Goal: Navigation & Orientation: Understand site structure

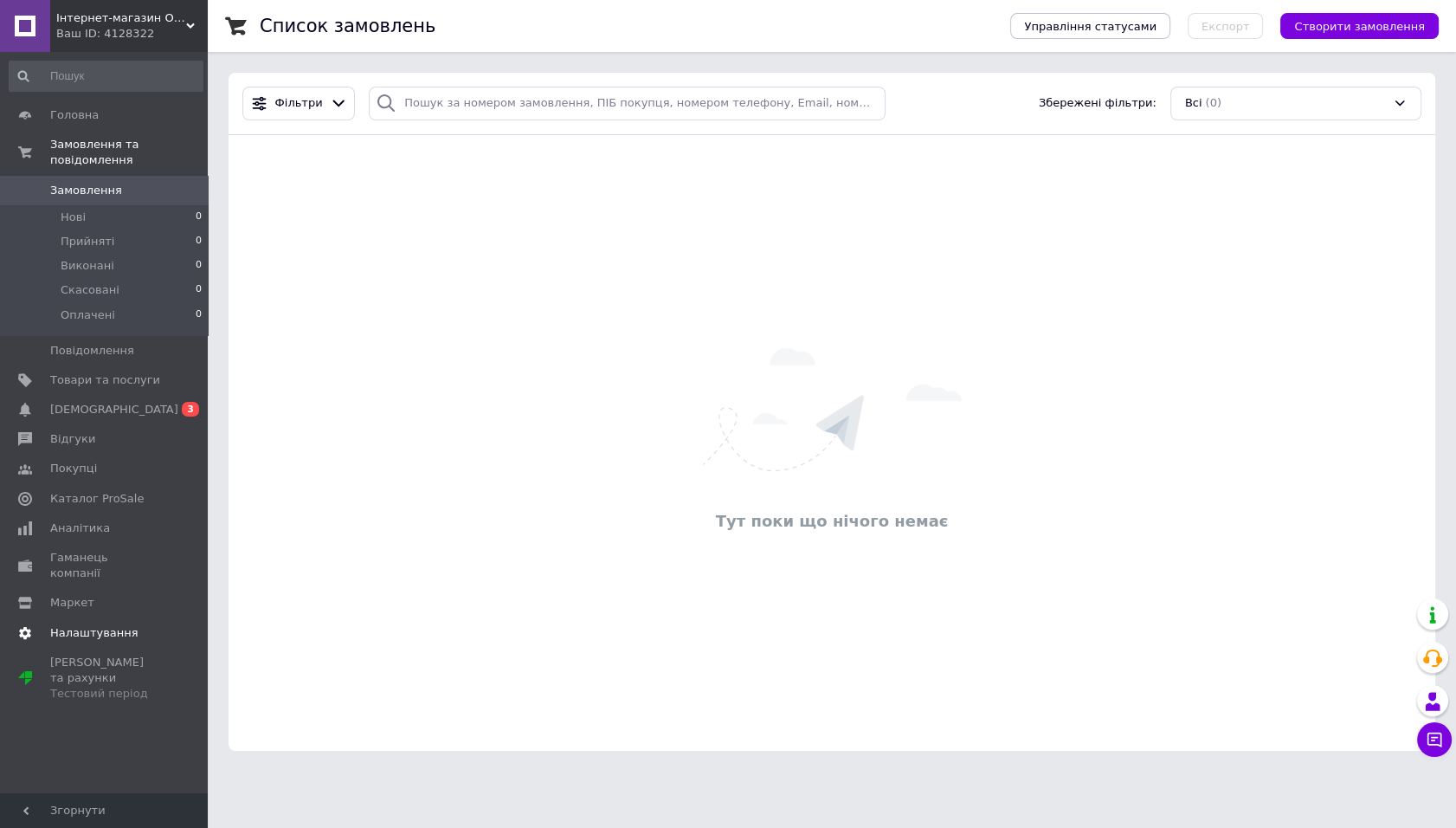
click at [121, 494] on span "Каталог ProSale" at bounding box center [96, 498] width 93 height 16
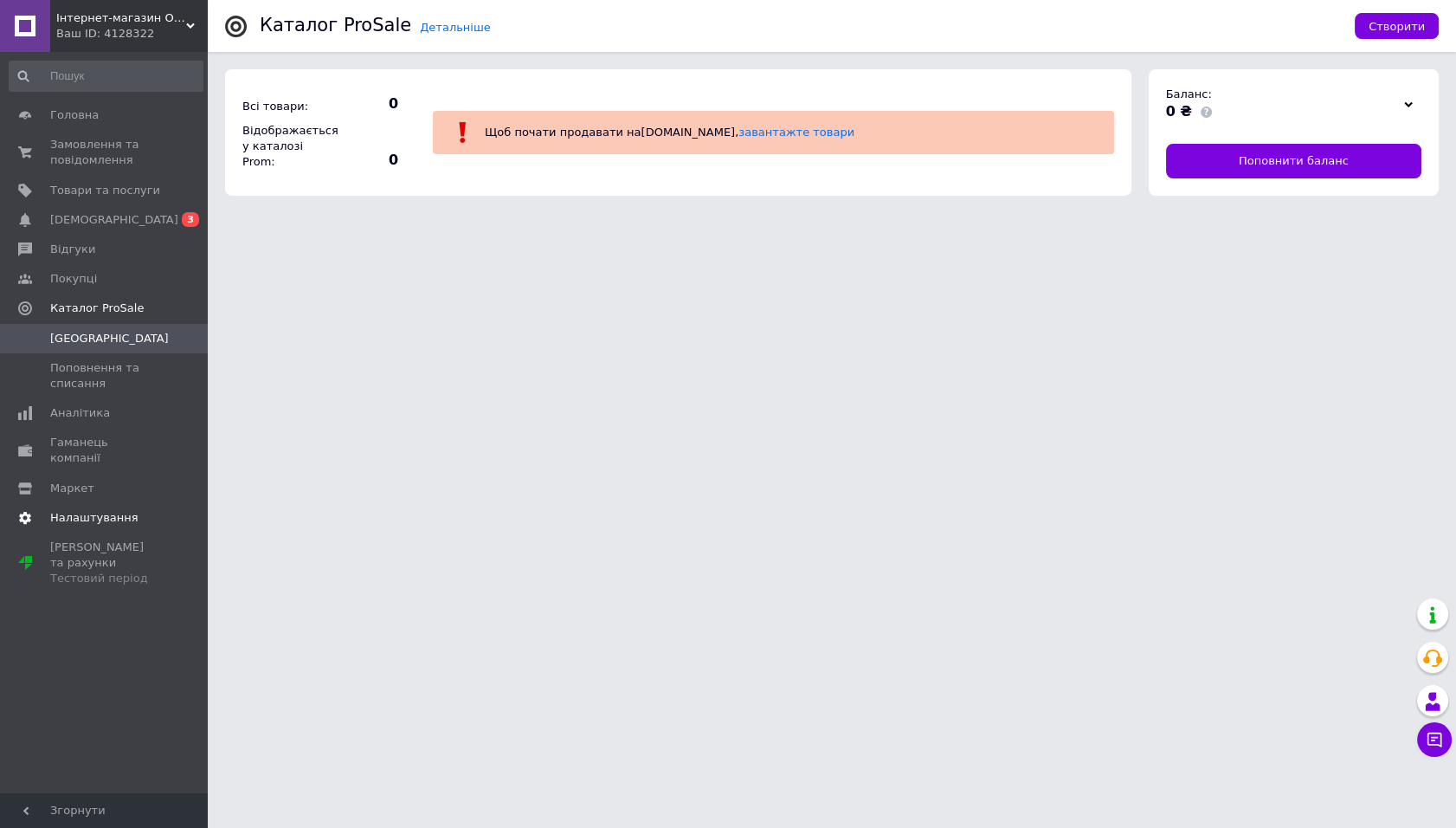
click at [118, 510] on span "Налаштування" at bounding box center [94, 517] width 89 height 16
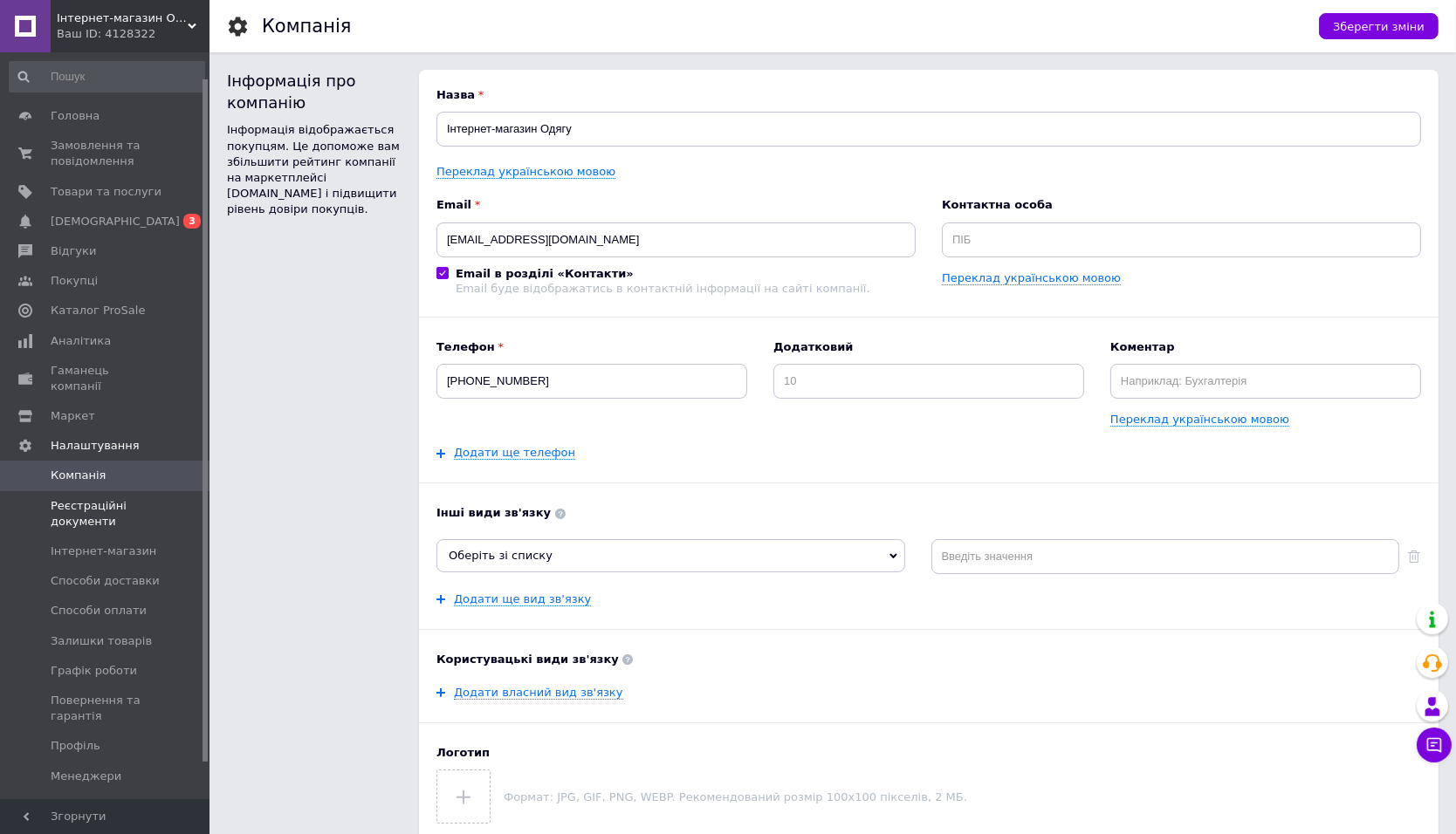
scroll to position [68, 0]
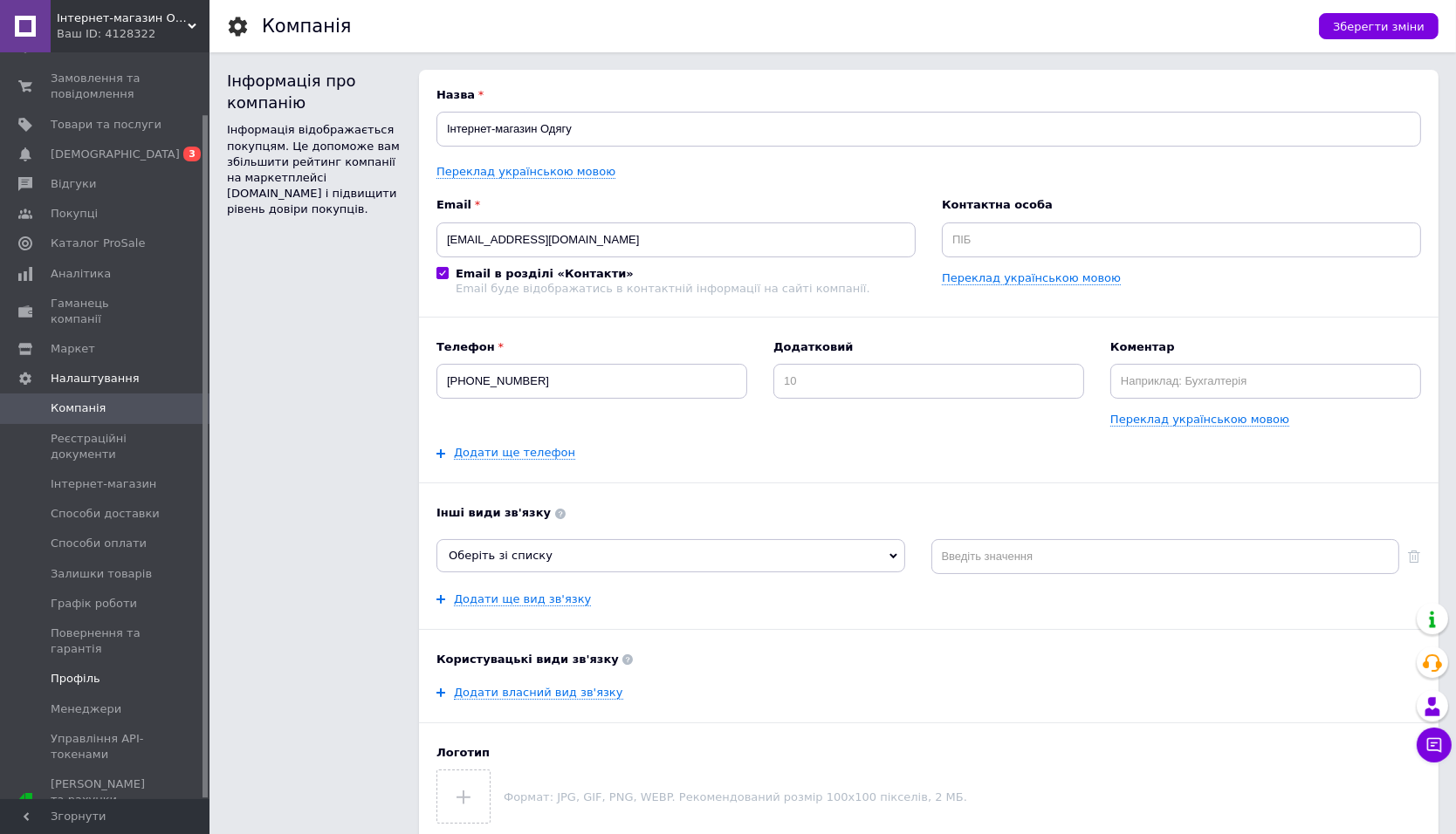
click at [99, 671] on span "Профіль" at bounding box center [106, 679] width 111 height 16
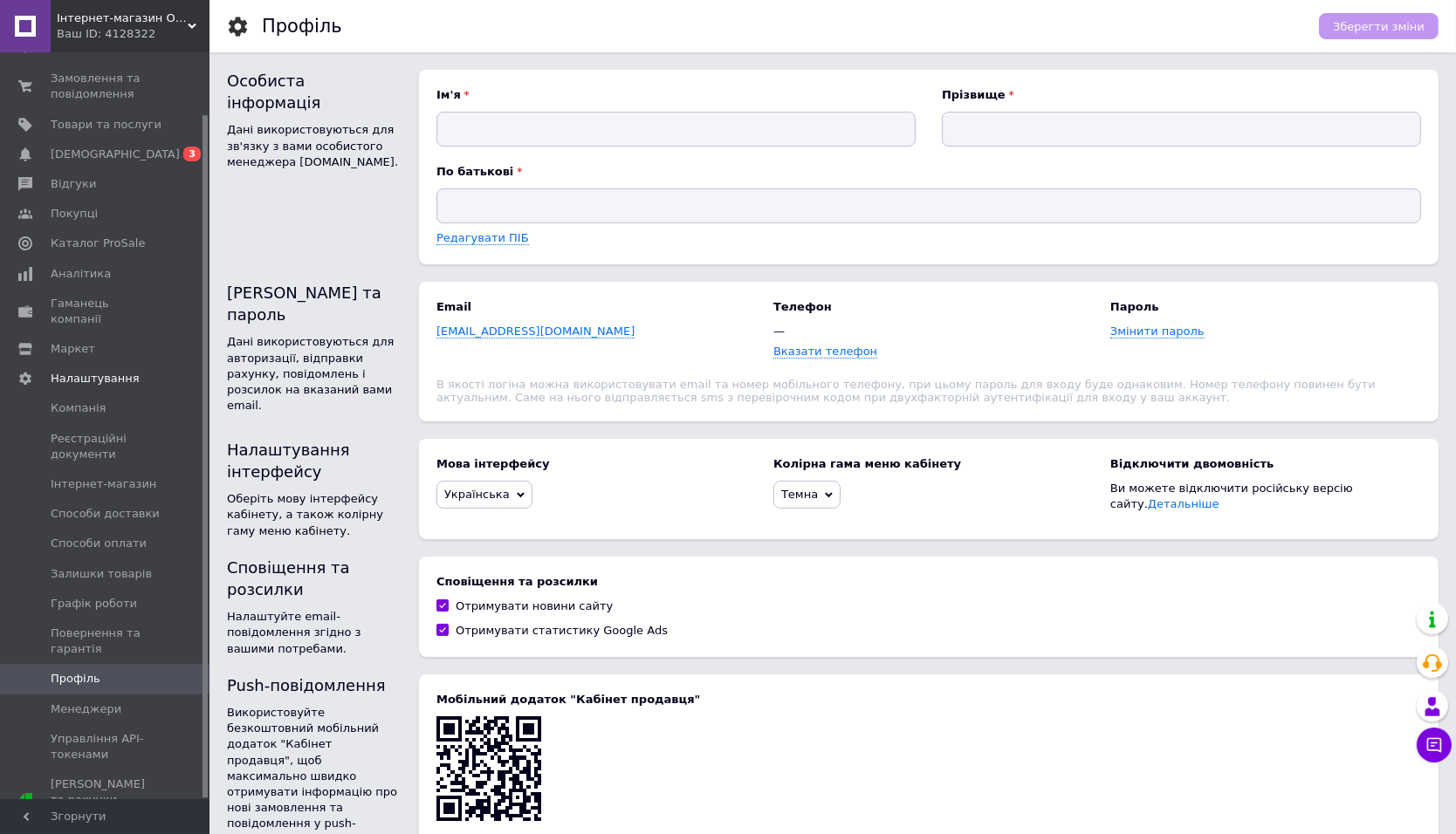
click at [182, 24] on span "Інтернет-магазин Одягу" at bounding box center [123, 18] width 131 height 16
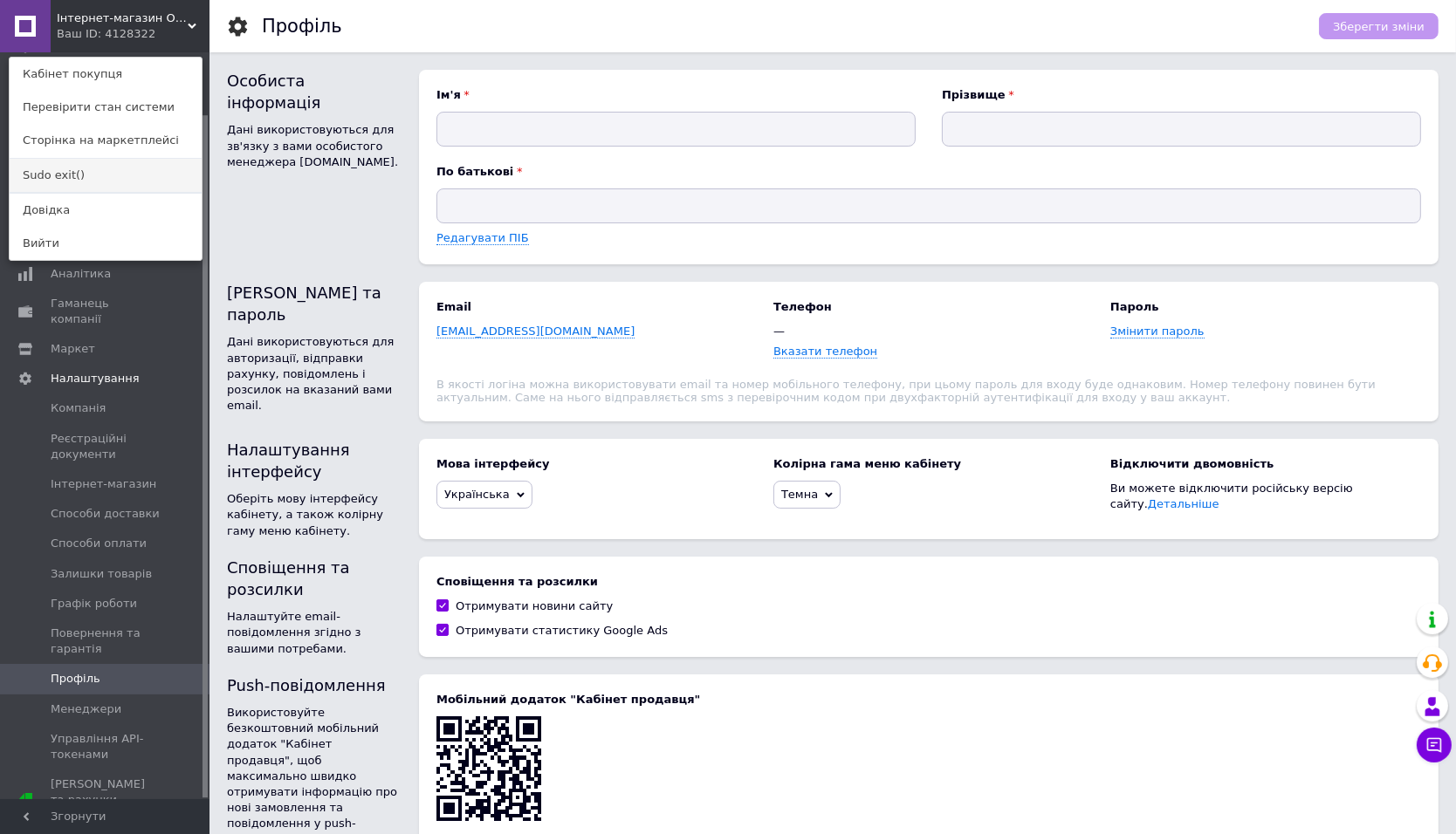
click at [99, 176] on link "Sudo exit()" at bounding box center [106, 175] width 192 height 33
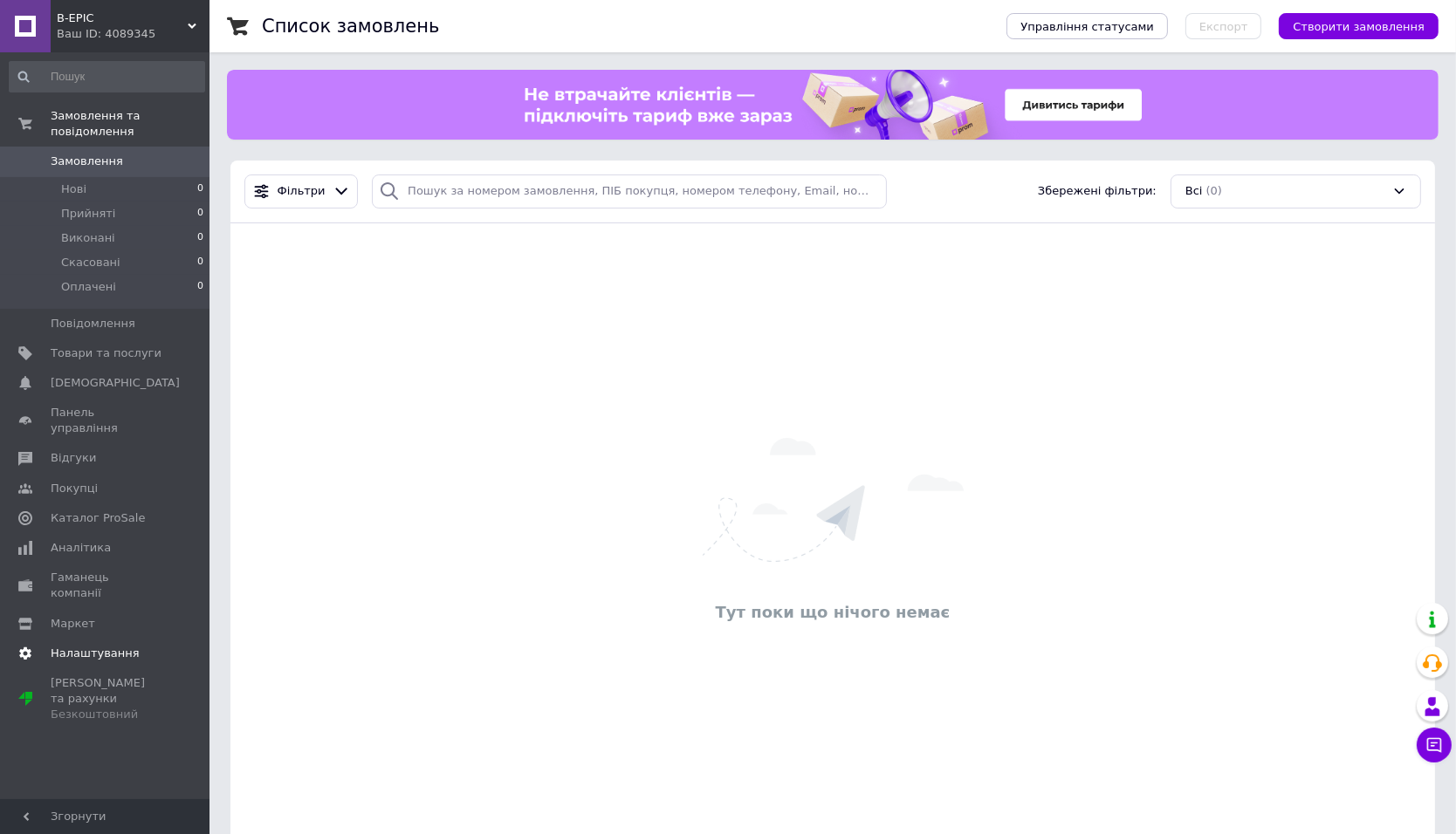
click at [133, 646] on span "Налаштування" at bounding box center [106, 653] width 111 height 16
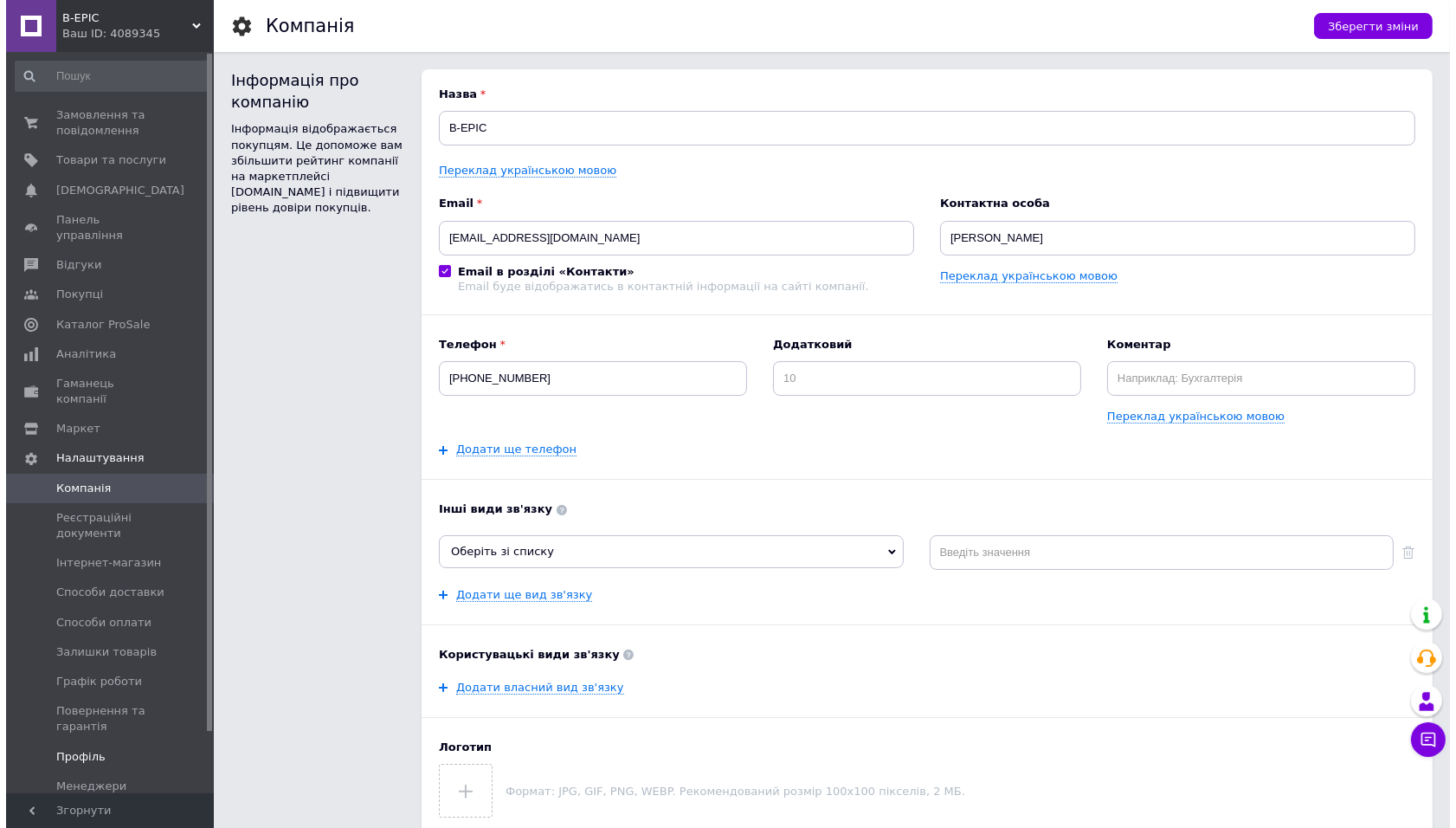
scroll to position [67, 0]
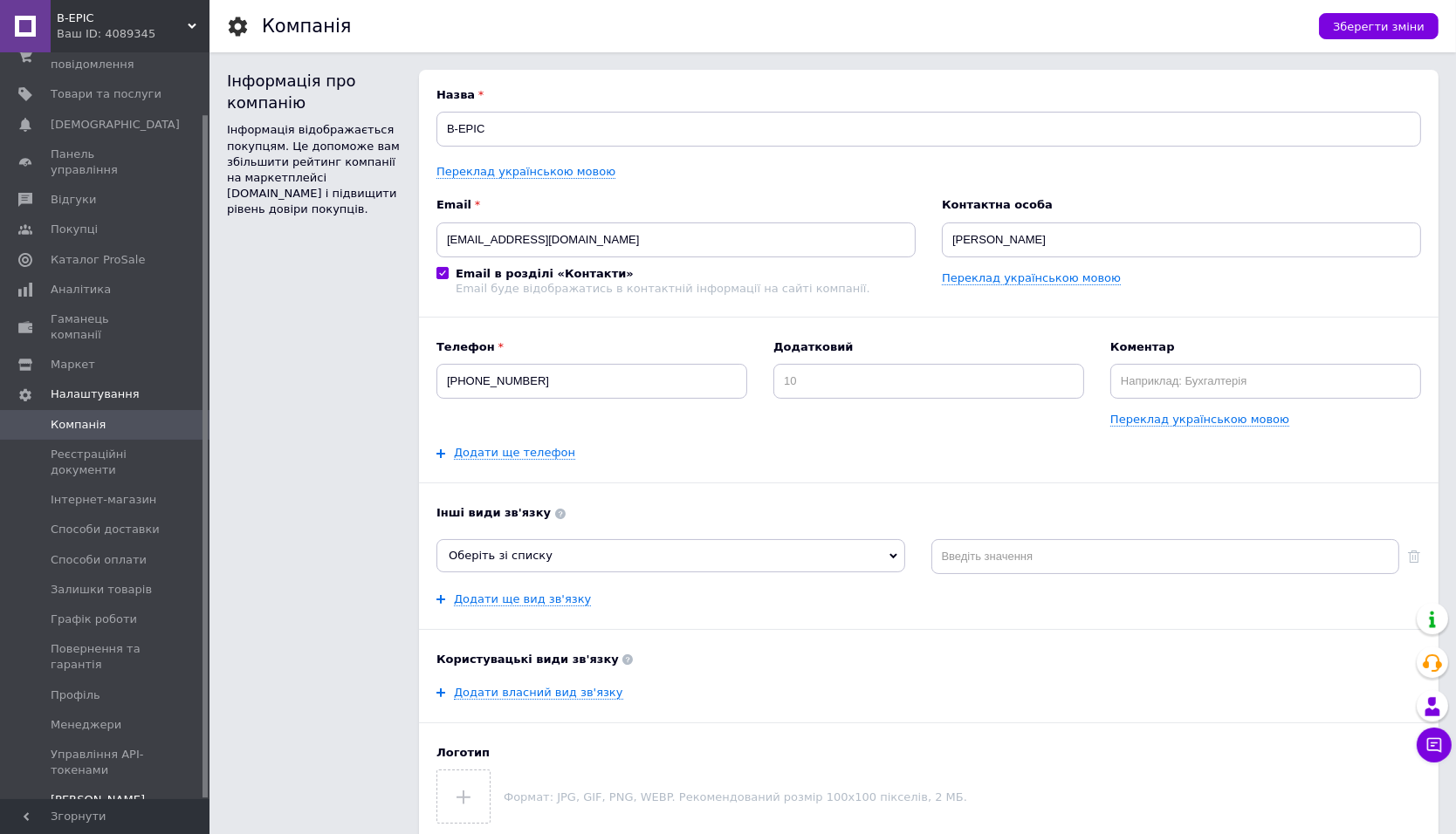
click at [79, 824] on div "Безкоштовний" at bounding box center [106, 832] width 111 height 16
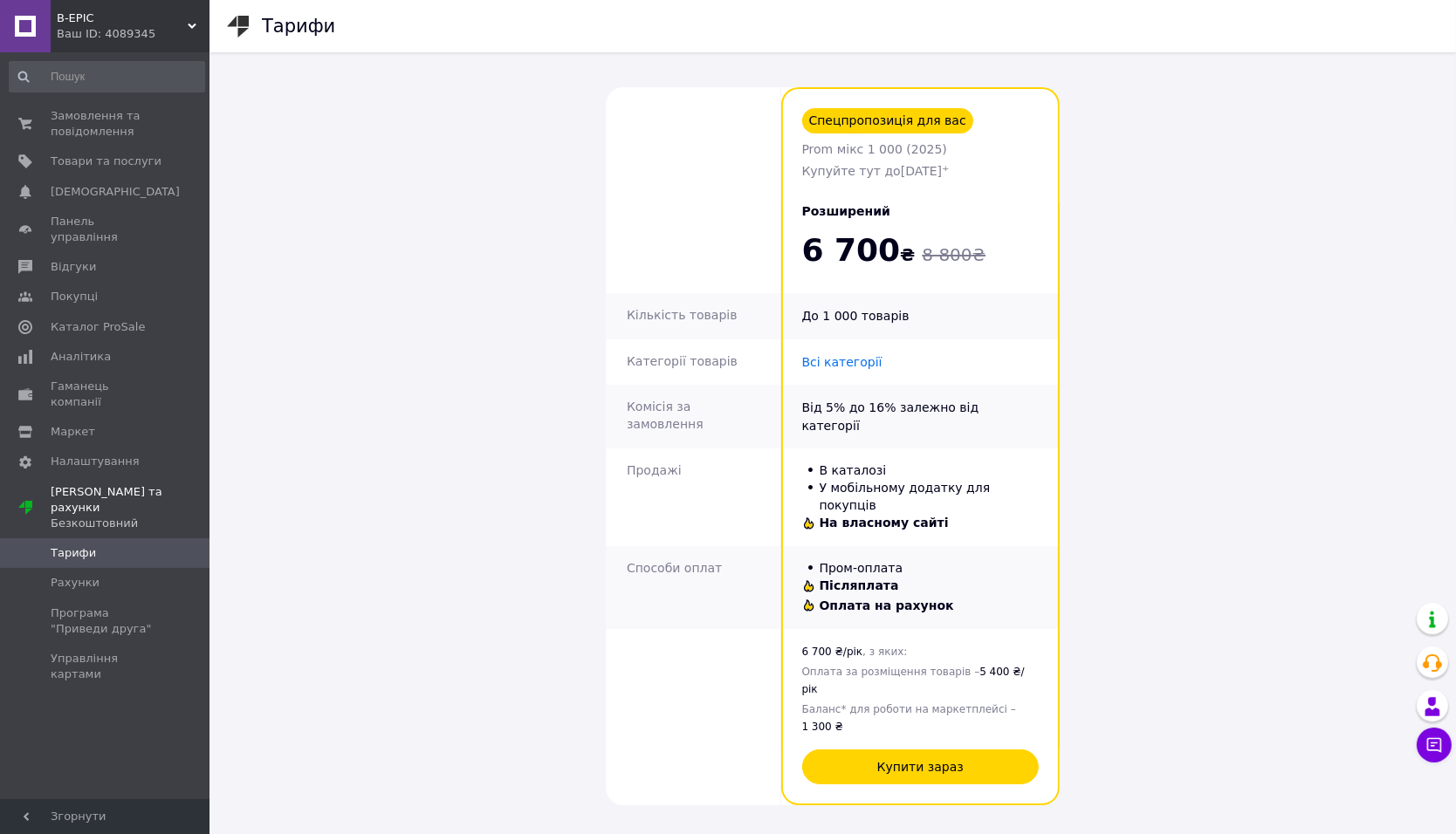
click at [179, 25] on span "B-EPIC" at bounding box center [123, 18] width 131 height 16
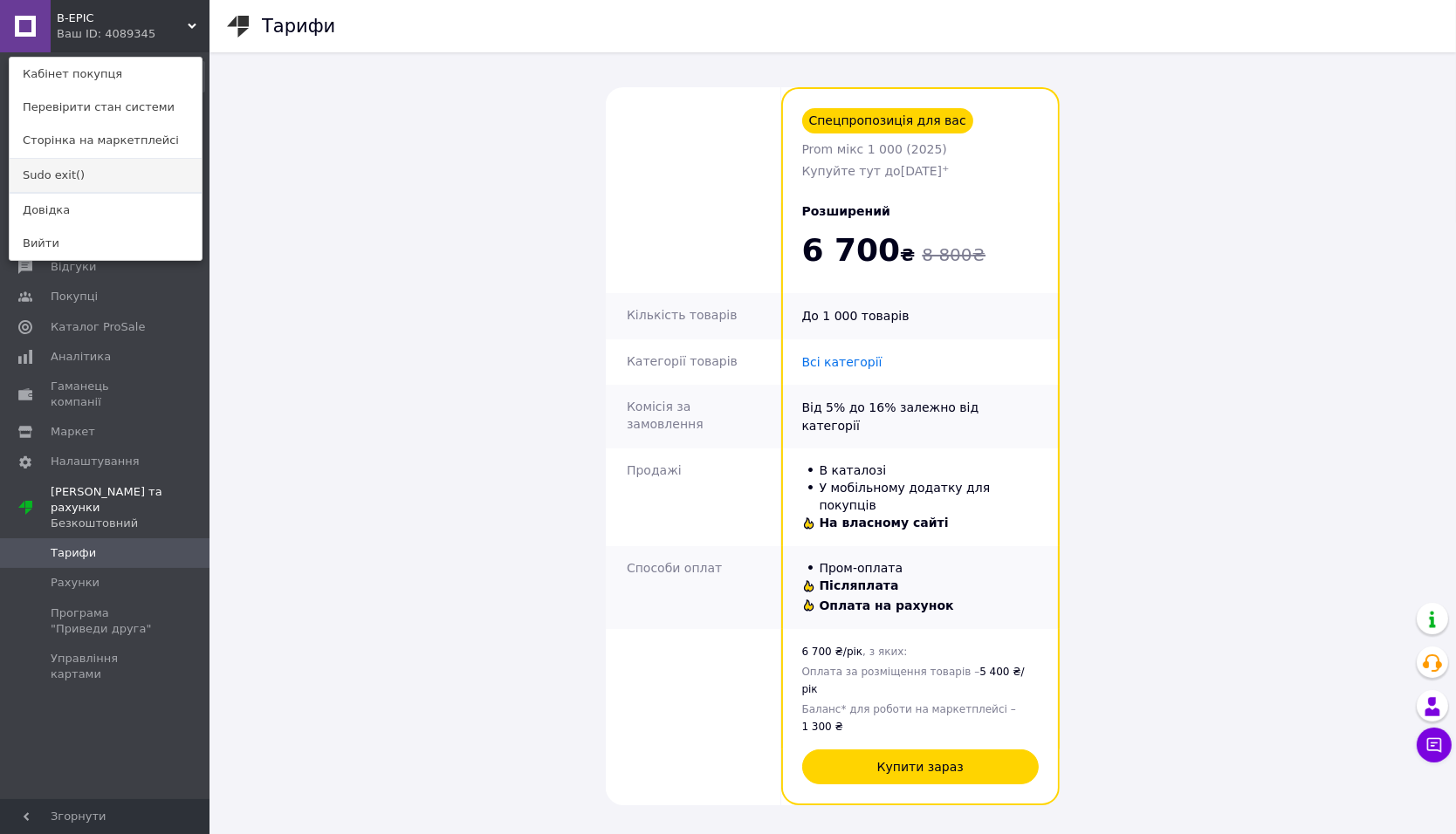
click at [46, 167] on link "Sudo exit()" at bounding box center [106, 175] width 192 height 33
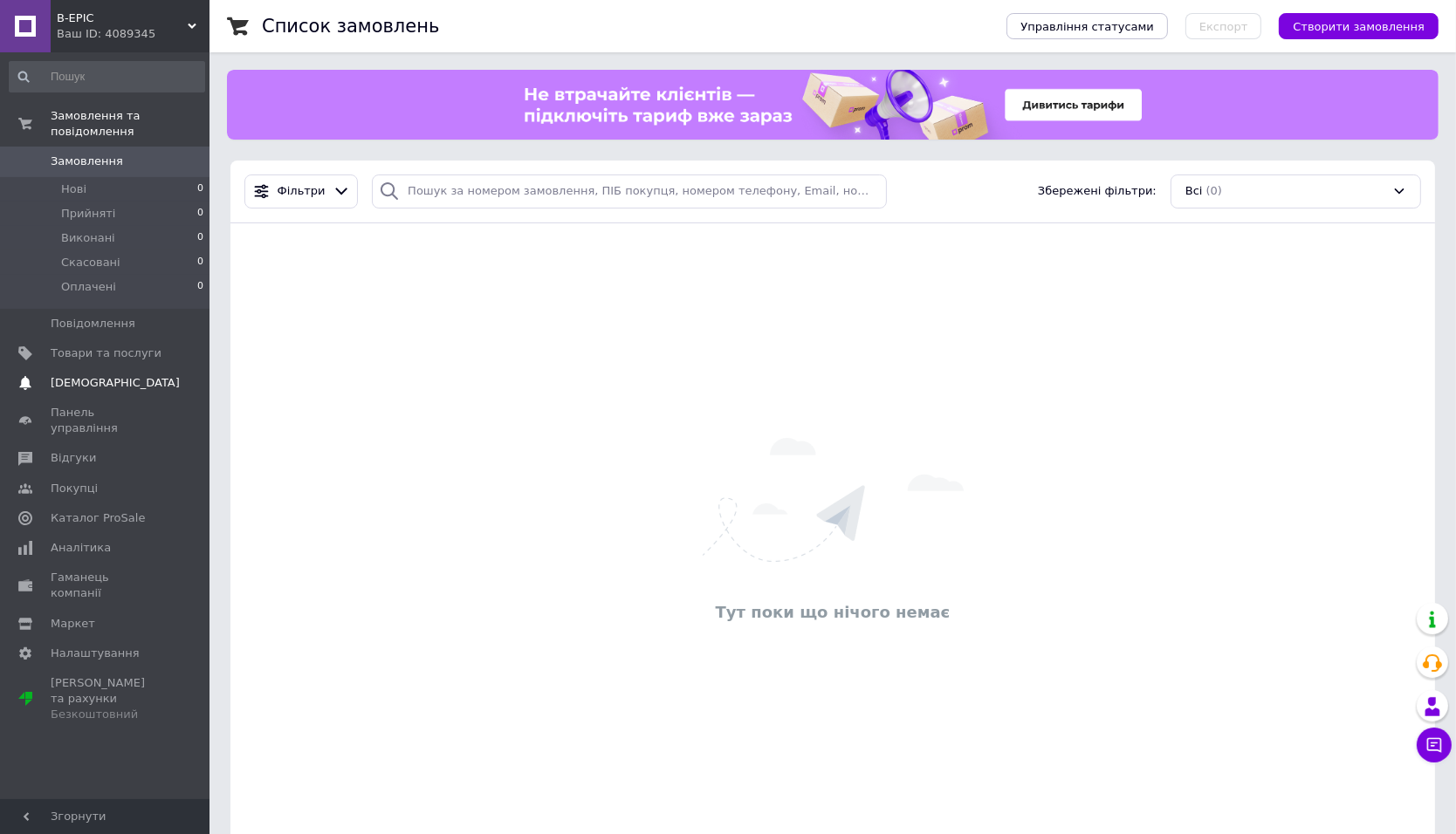
click at [94, 369] on link "Сповіщення 0 0" at bounding box center [107, 382] width 214 height 29
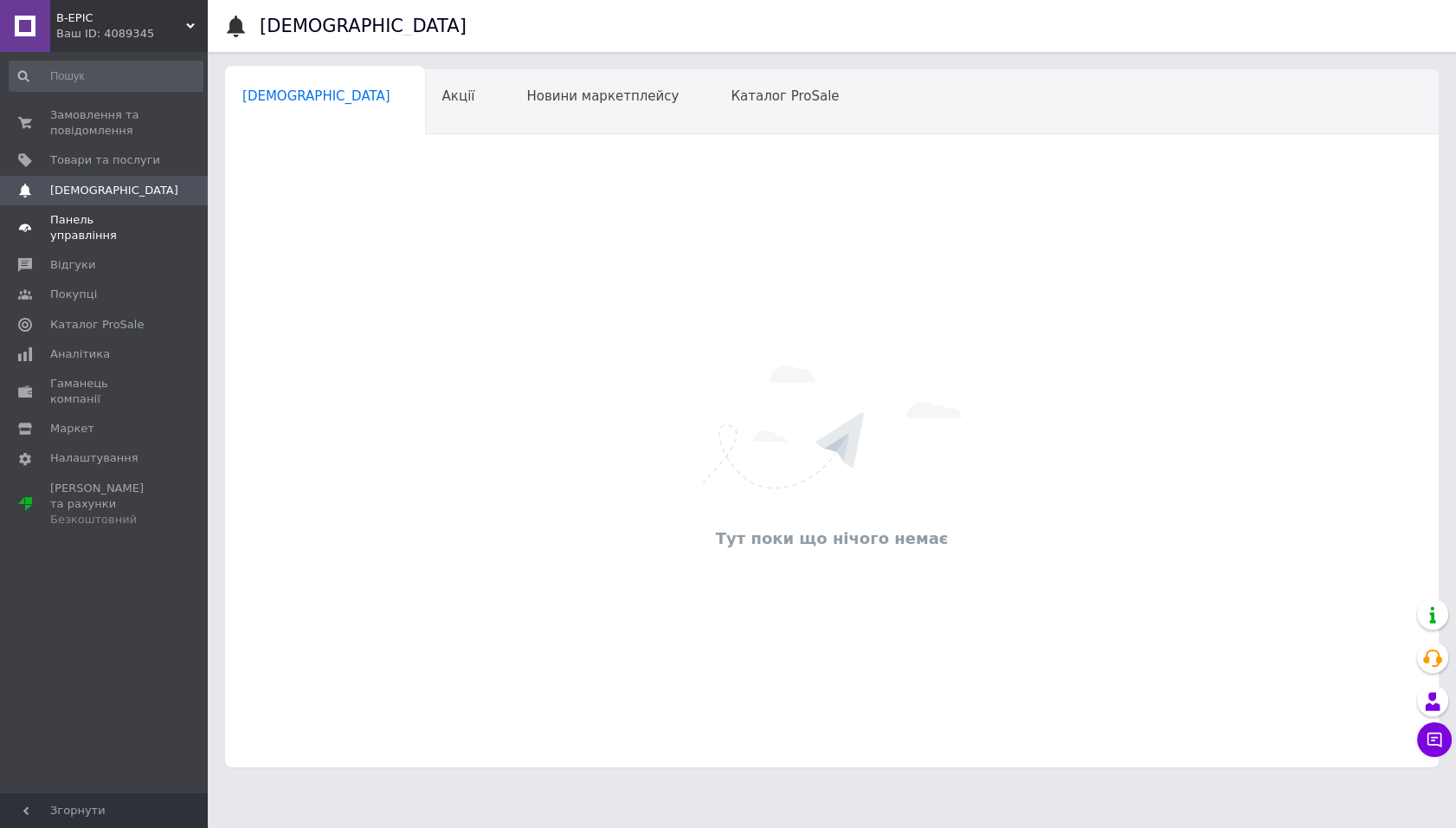
click at [131, 224] on span "Панель управління" at bounding box center [105, 228] width 110 height 31
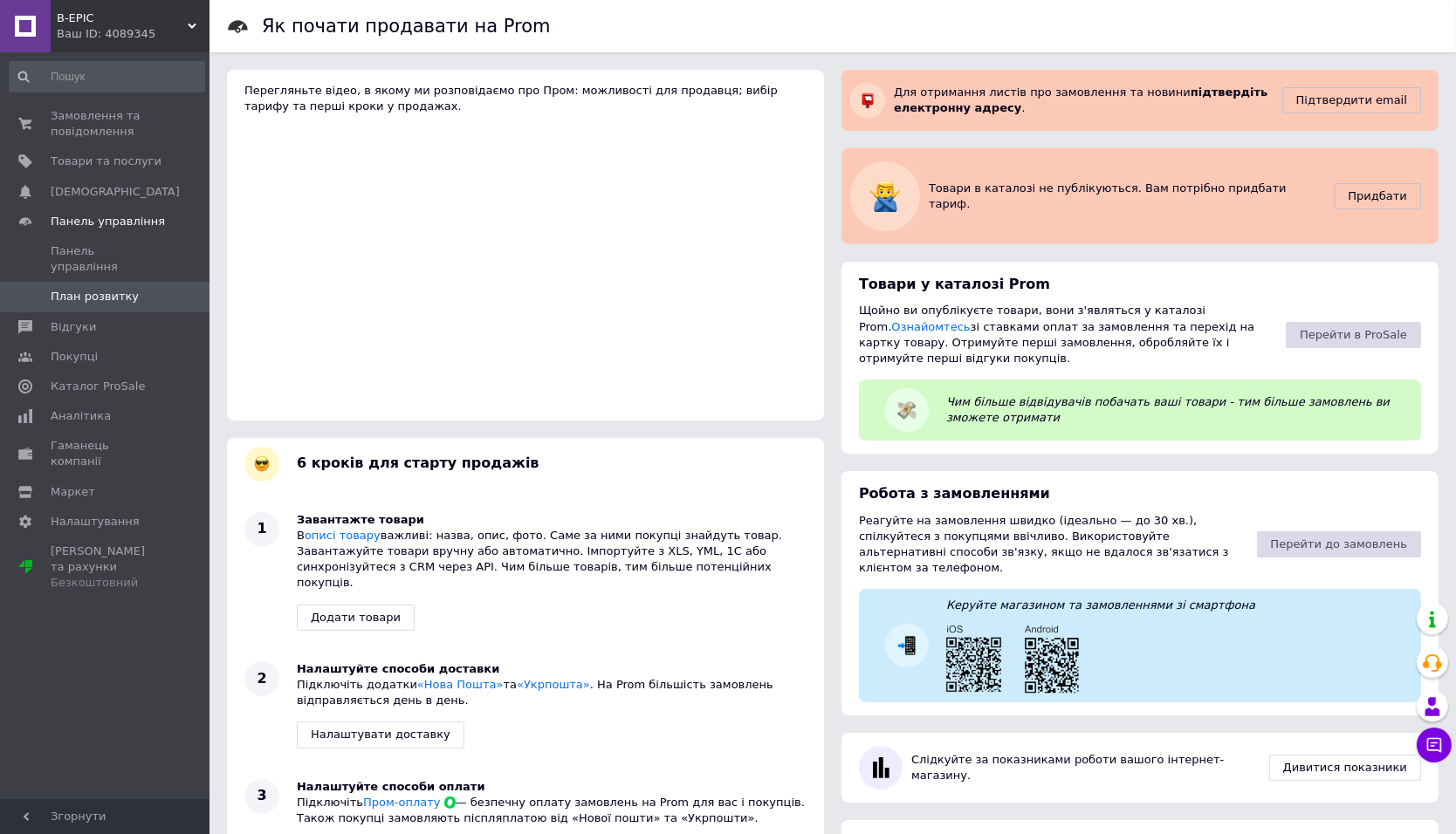
click at [175, 29] on div "Ваш ID: 4089345" at bounding box center [133, 34] width 153 height 16
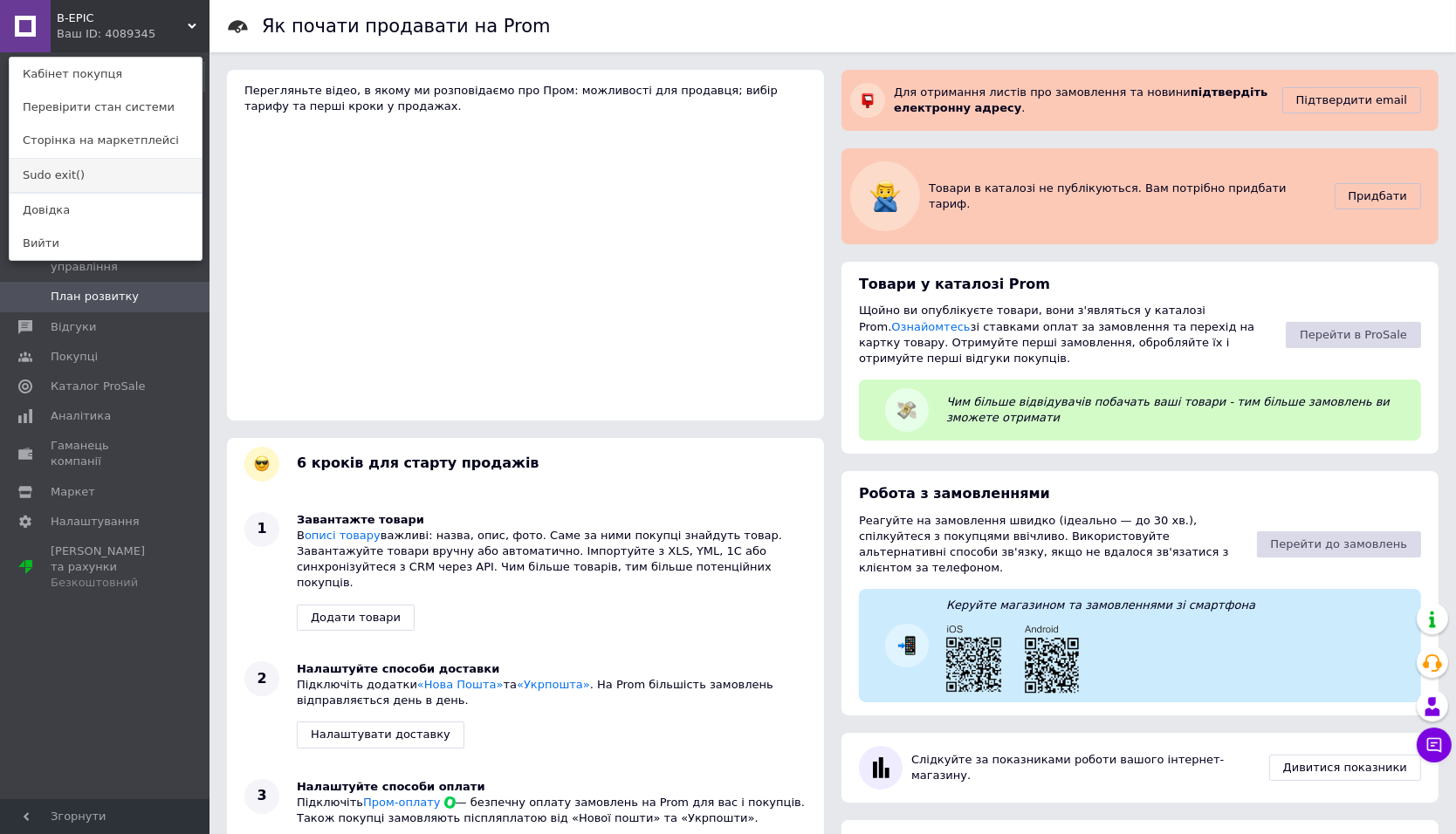
click at [61, 175] on link "Sudo exit()" at bounding box center [106, 175] width 192 height 33
